Goal: Communication & Community: Participate in discussion

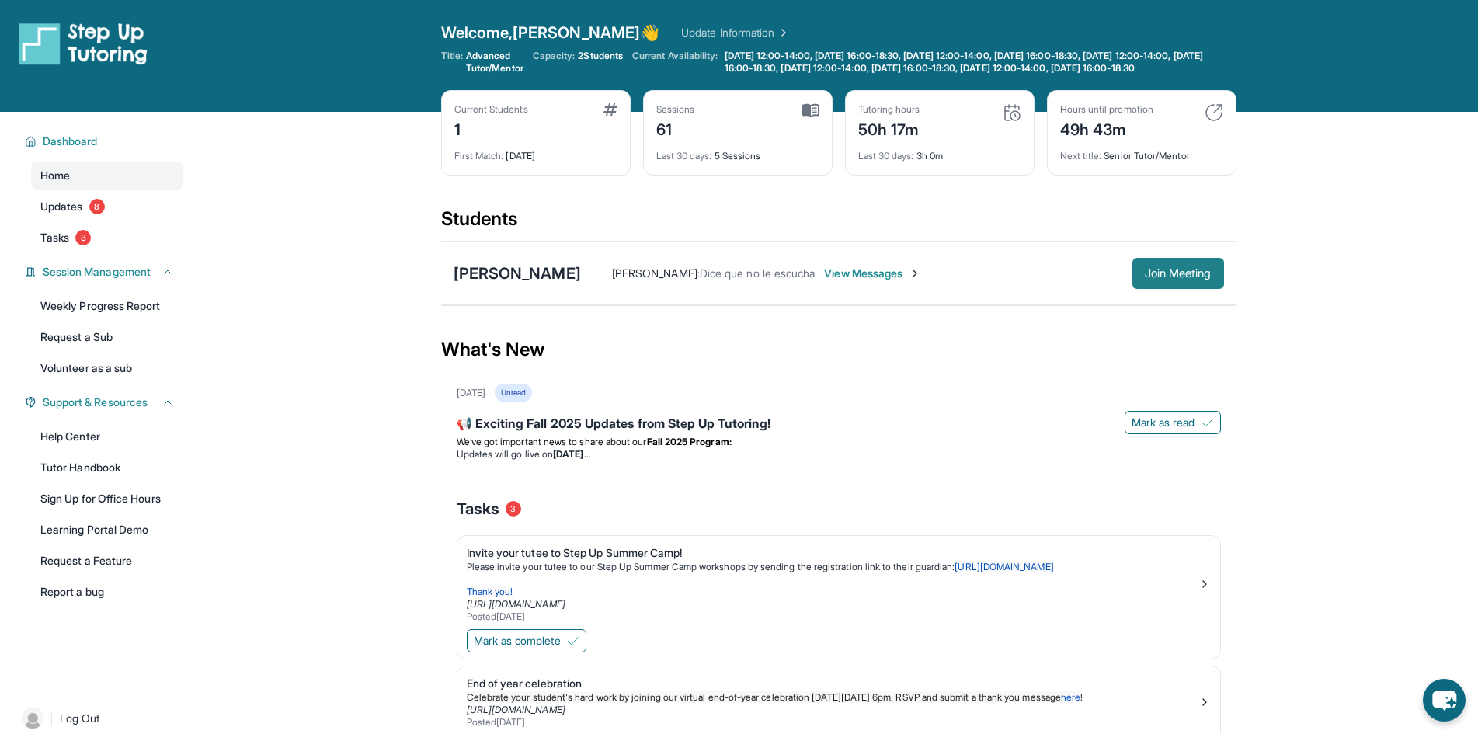
click at [1177, 278] on span "Join Meeting" at bounding box center [1178, 273] width 67 height 9
click at [1148, 278] on span "Join Meeting" at bounding box center [1178, 273] width 67 height 9
click at [844, 281] on span "View Messages" at bounding box center [872, 274] width 97 height 16
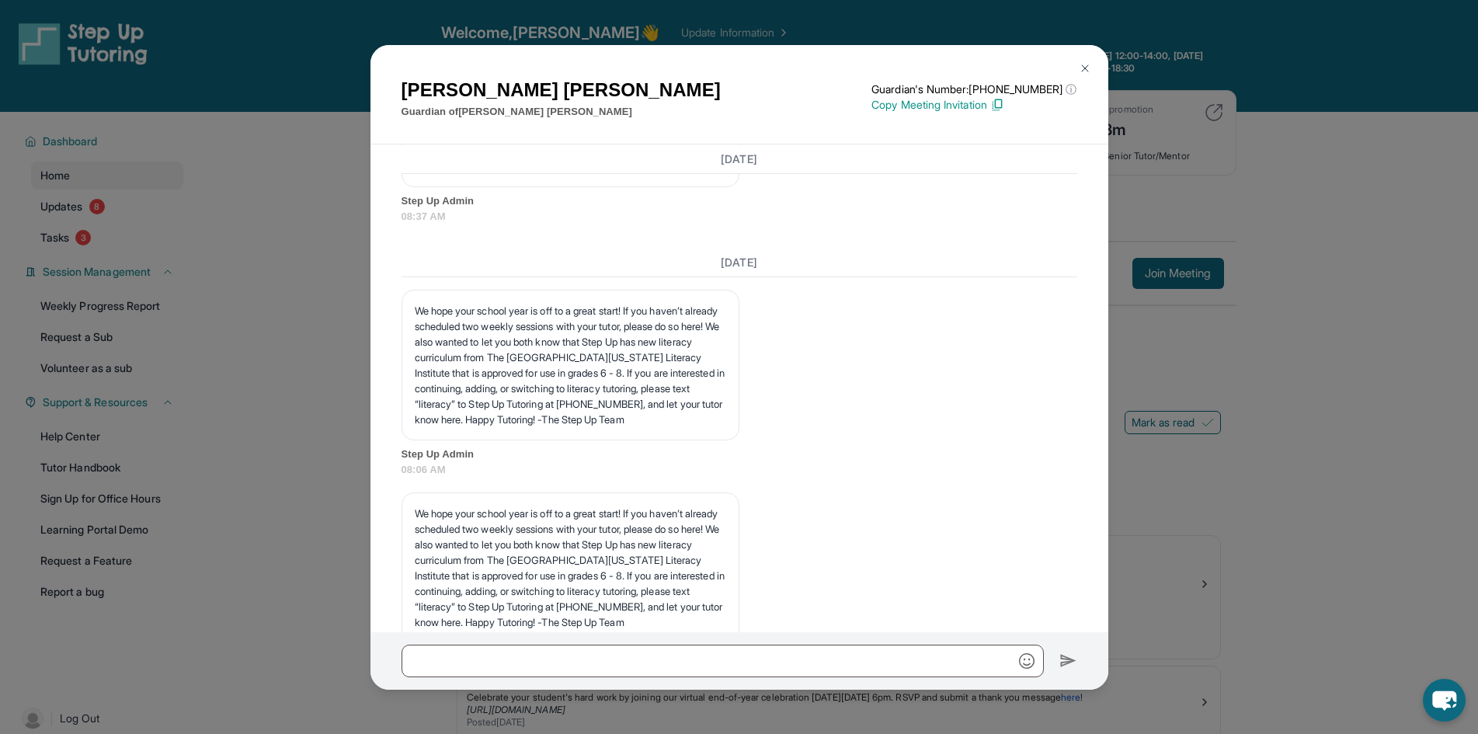
scroll to position [48855, 0]
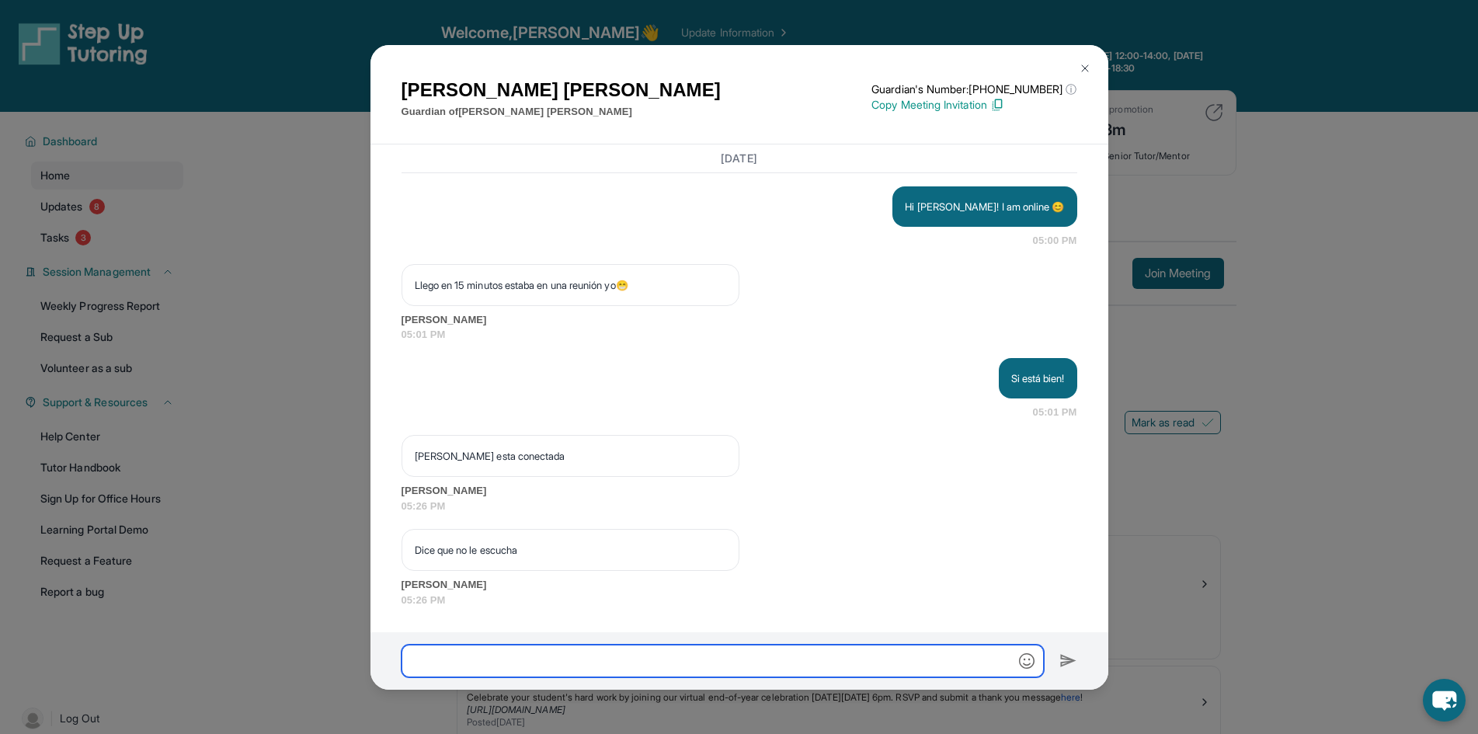
click at [758, 647] on input "text" at bounding box center [723, 661] width 643 height 33
click at [1028, 660] on img "button" at bounding box center [1027, 661] width 16 height 16
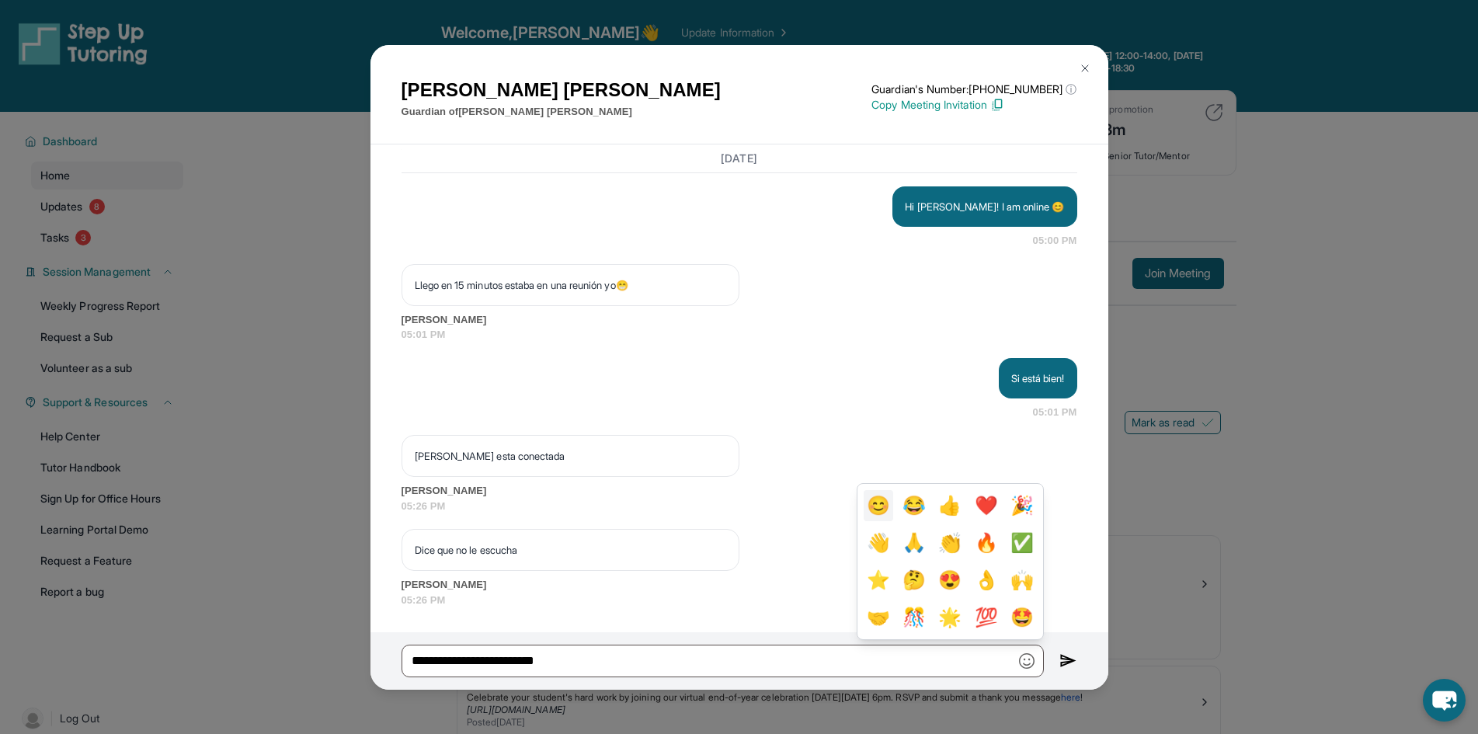
click at [864, 514] on button "😊" at bounding box center [879, 505] width 30 height 31
type input "**********"
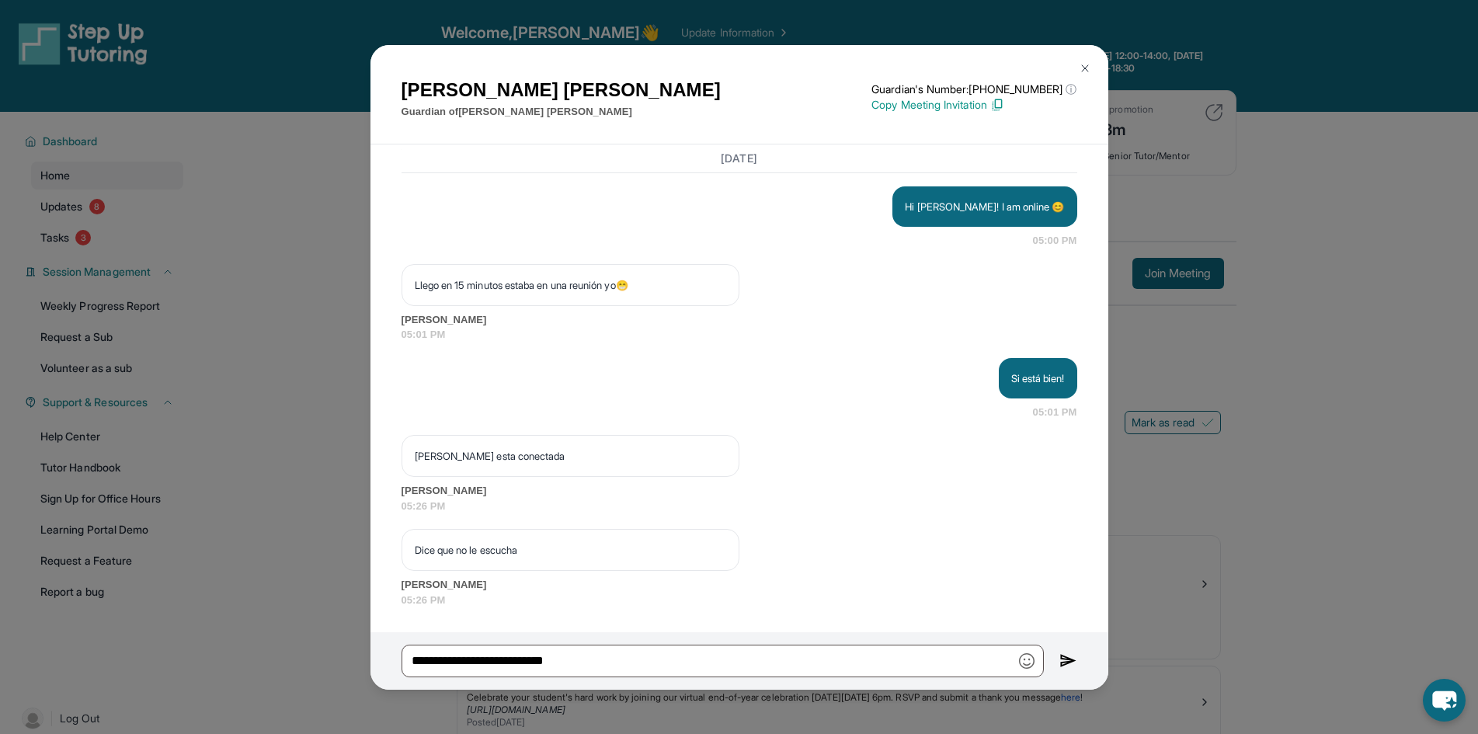
click at [1068, 657] on img at bounding box center [1069, 661] width 18 height 19
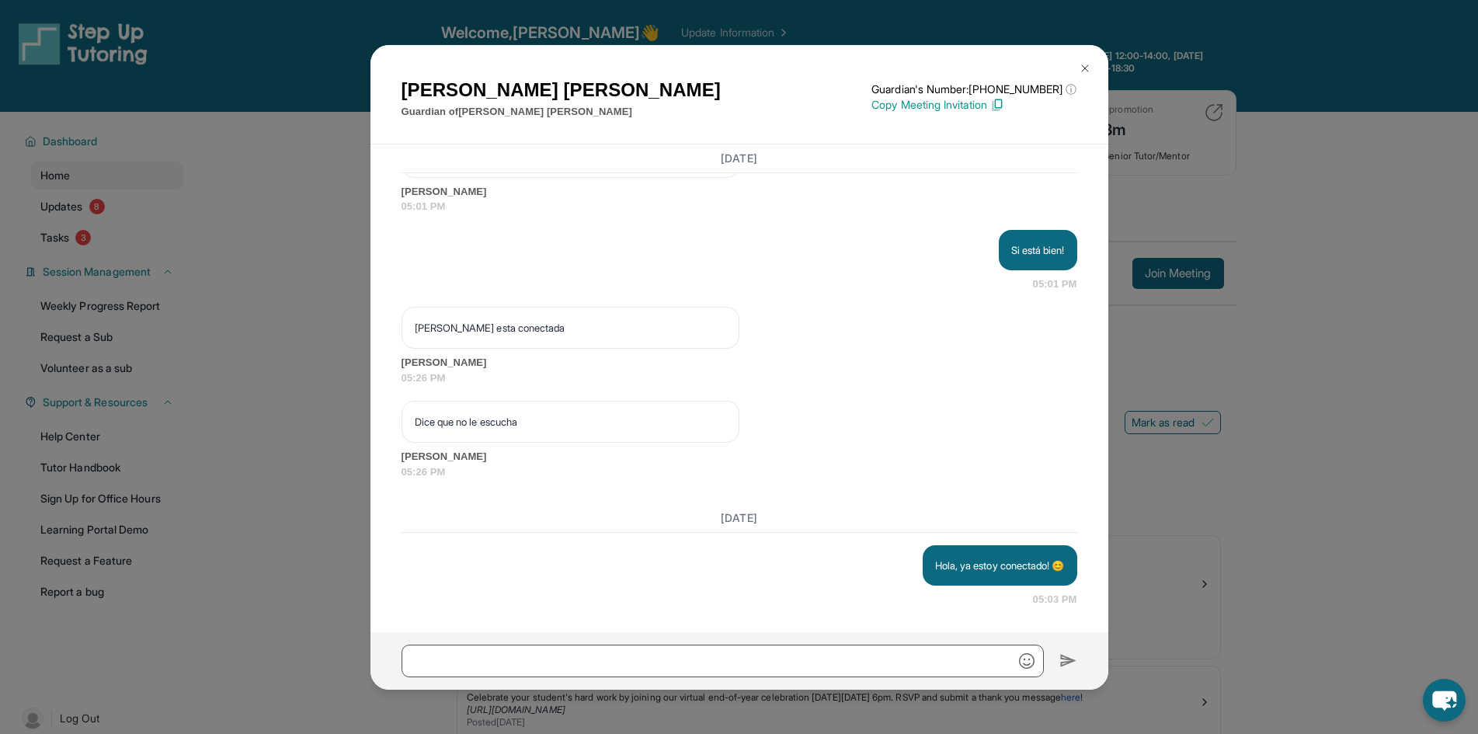
scroll to position [48983, 0]
click at [1214, 215] on div "[PERSON_NAME] Guardian of [PERSON_NAME] Guardian's Number: [PHONE_NUMBER] ⓘ Thi…" at bounding box center [739, 367] width 1478 height 734
